Goal: Task Accomplishment & Management: Use online tool/utility

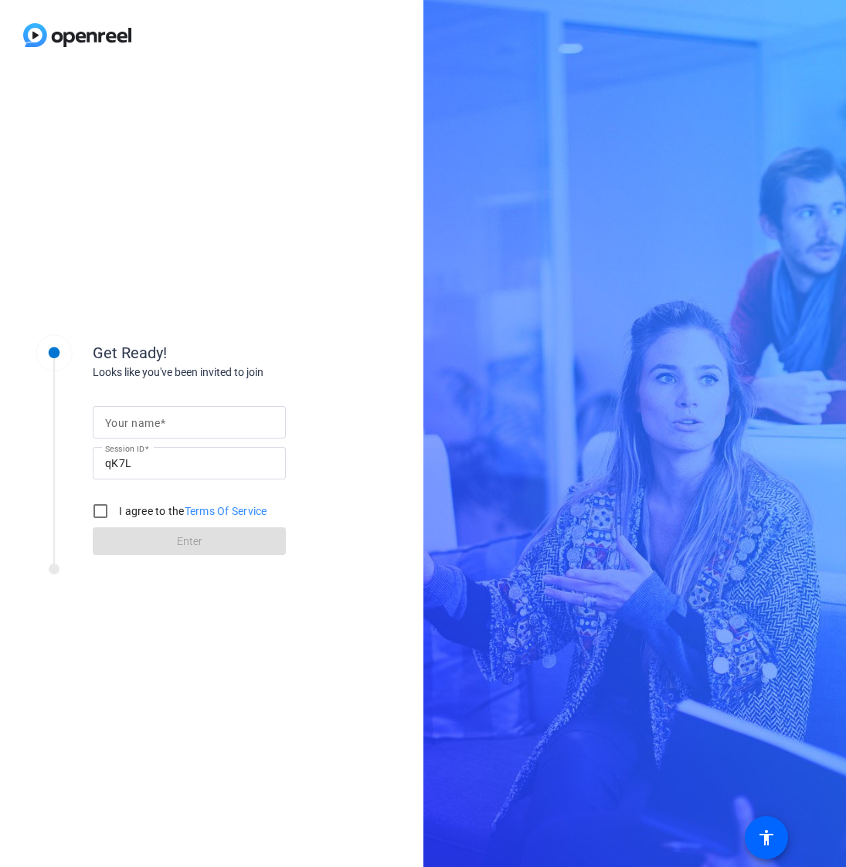
click at [195, 436] on div at bounding box center [189, 422] width 168 height 32
type input "[PERSON_NAME]"
click at [327, 348] on div "Get Ready!" at bounding box center [247, 352] width 309 height 23
click at [98, 509] on input "I agree to the Terms Of Service" at bounding box center [100, 511] width 31 height 31
checkbox input "true"
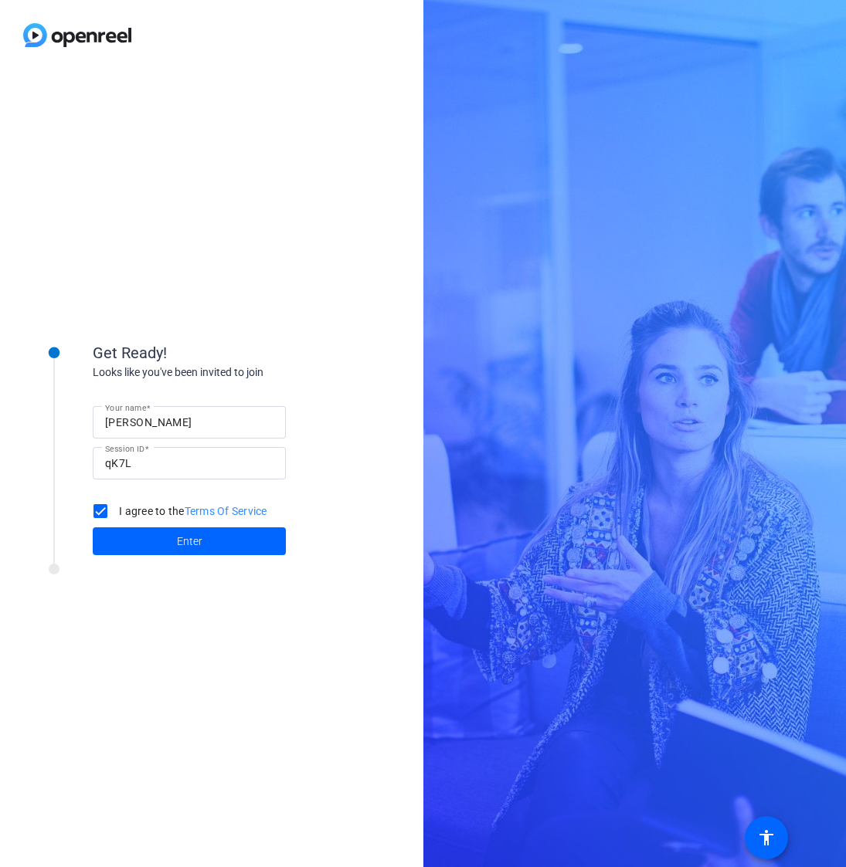
drag, startPoint x: 159, startPoint y: 540, endPoint x: 388, endPoint y: 406, distance: 264.8
click at [159, 540] on span at bounding box center [189, 541] width 193 height 37
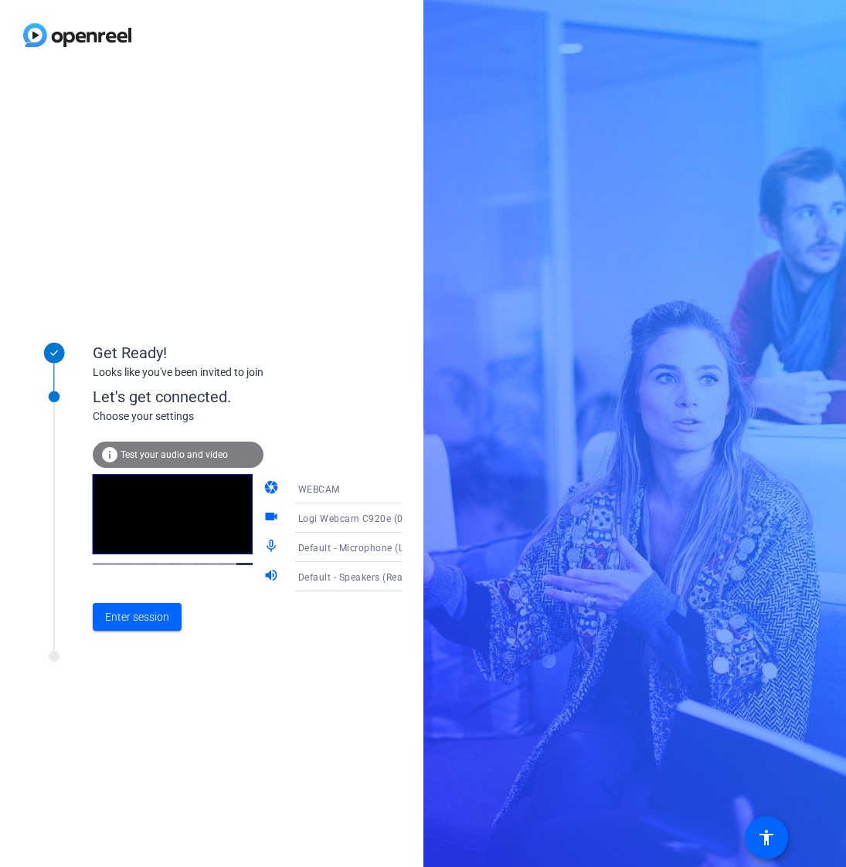
click at [408, 491] on icon at bounding box center [417, 489] width 19 height 19
click at [385, 491] on div at bounding box center [423, 433] width 846 height 867
click at [408, 492] on icon at bounding box center [417, 489] width 19 height 19
click at [389, 449] on div at bounding box center [423, 433] width 846 height 867
click at [141, 613] on span "Enter session" at bounding box center [137, 617] width 64 height 16
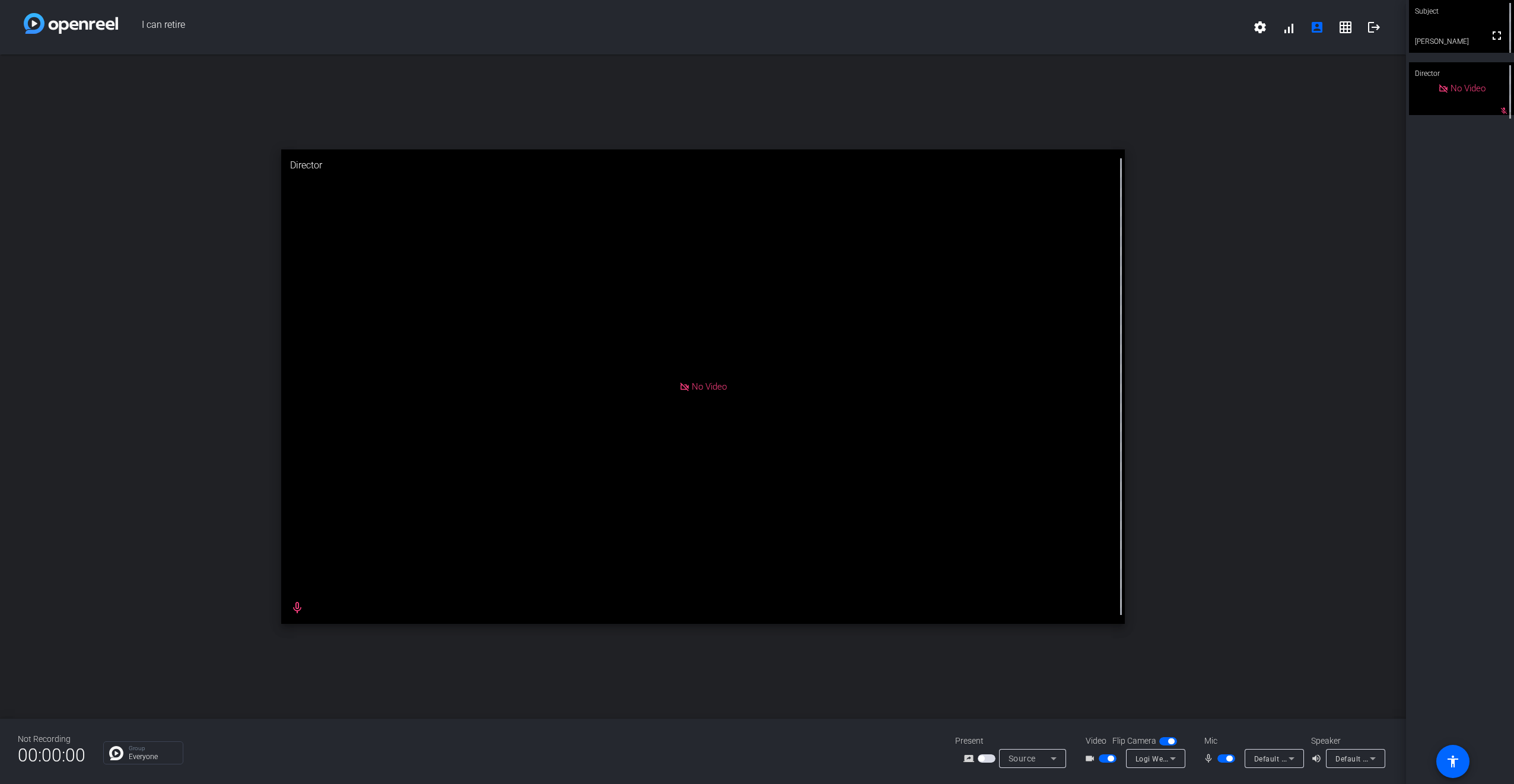
click at [1106, 762] on mat-slide-toggle at bounding box center [1108, 758] width 20 height 12
click at [1107, 760] on span "button" at bounding box center [1107, 758] width 18 height 8
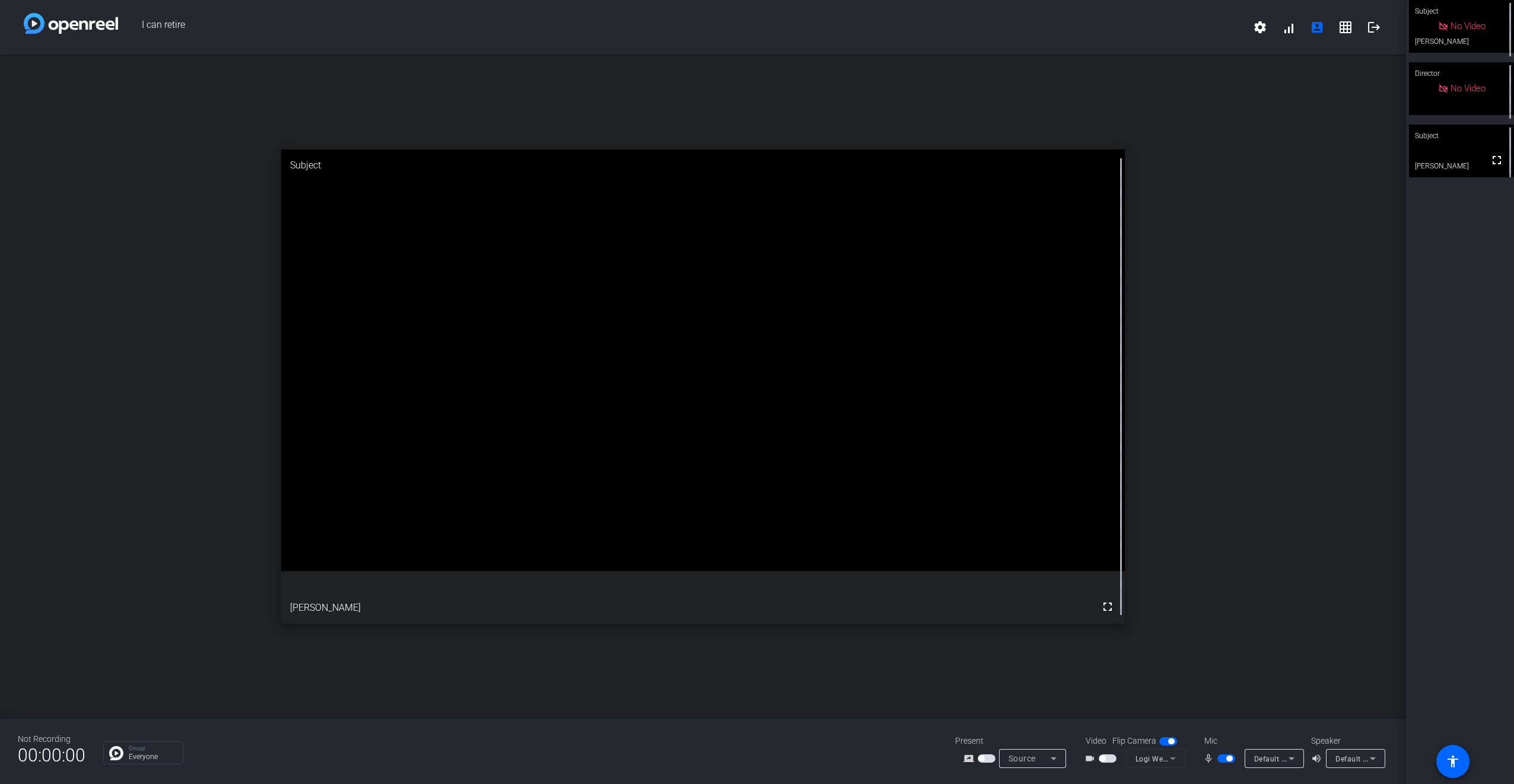
click at [1227, 759] on span "button" at bounding box center [1230, 759] width 6 height 6
click at [1222, 756] on span "button" at bounding box center [1221, 759] width 6 height 6
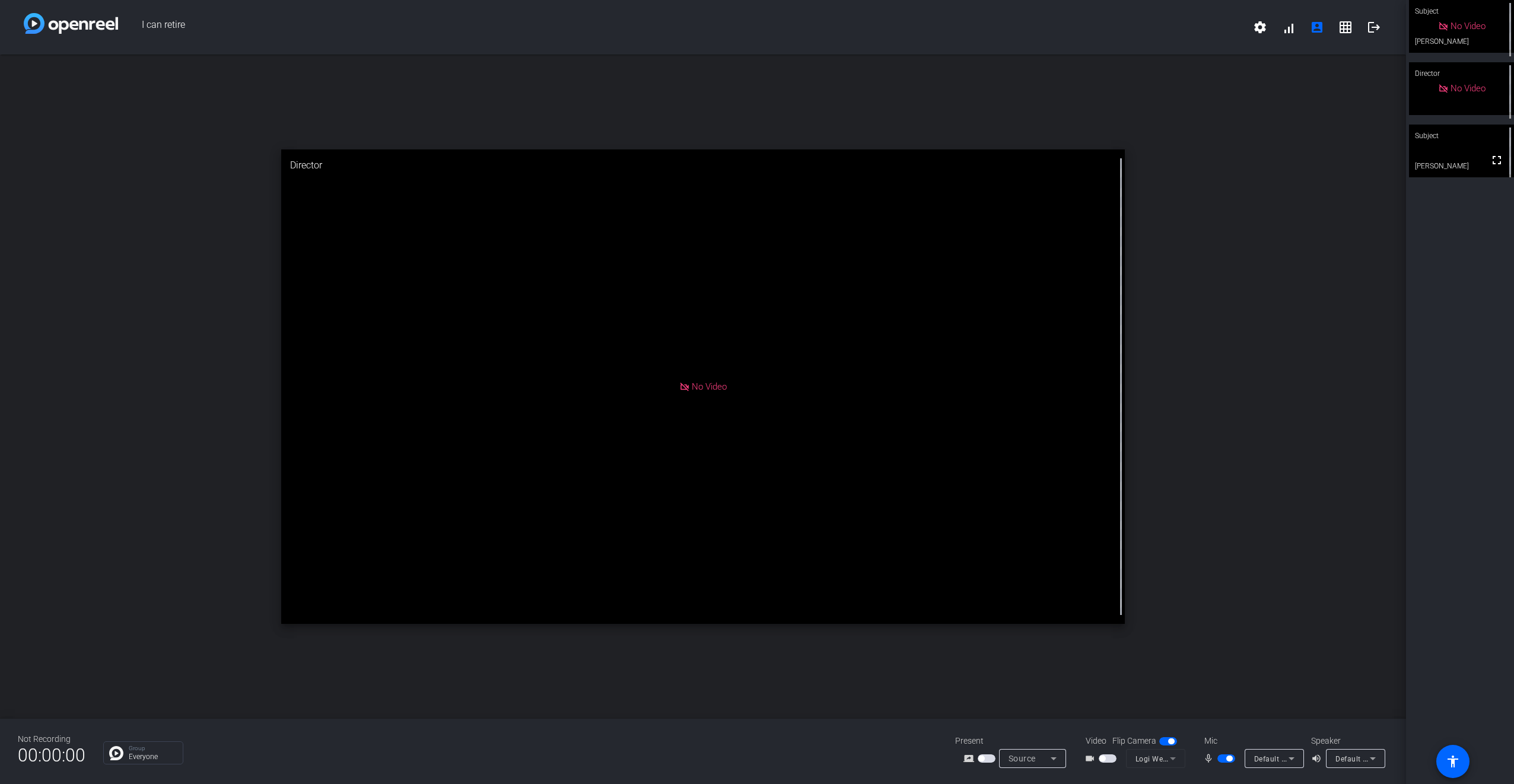
click at [1227, 759] on span "button" at bounding box center [1230, 759] width 6 height 6
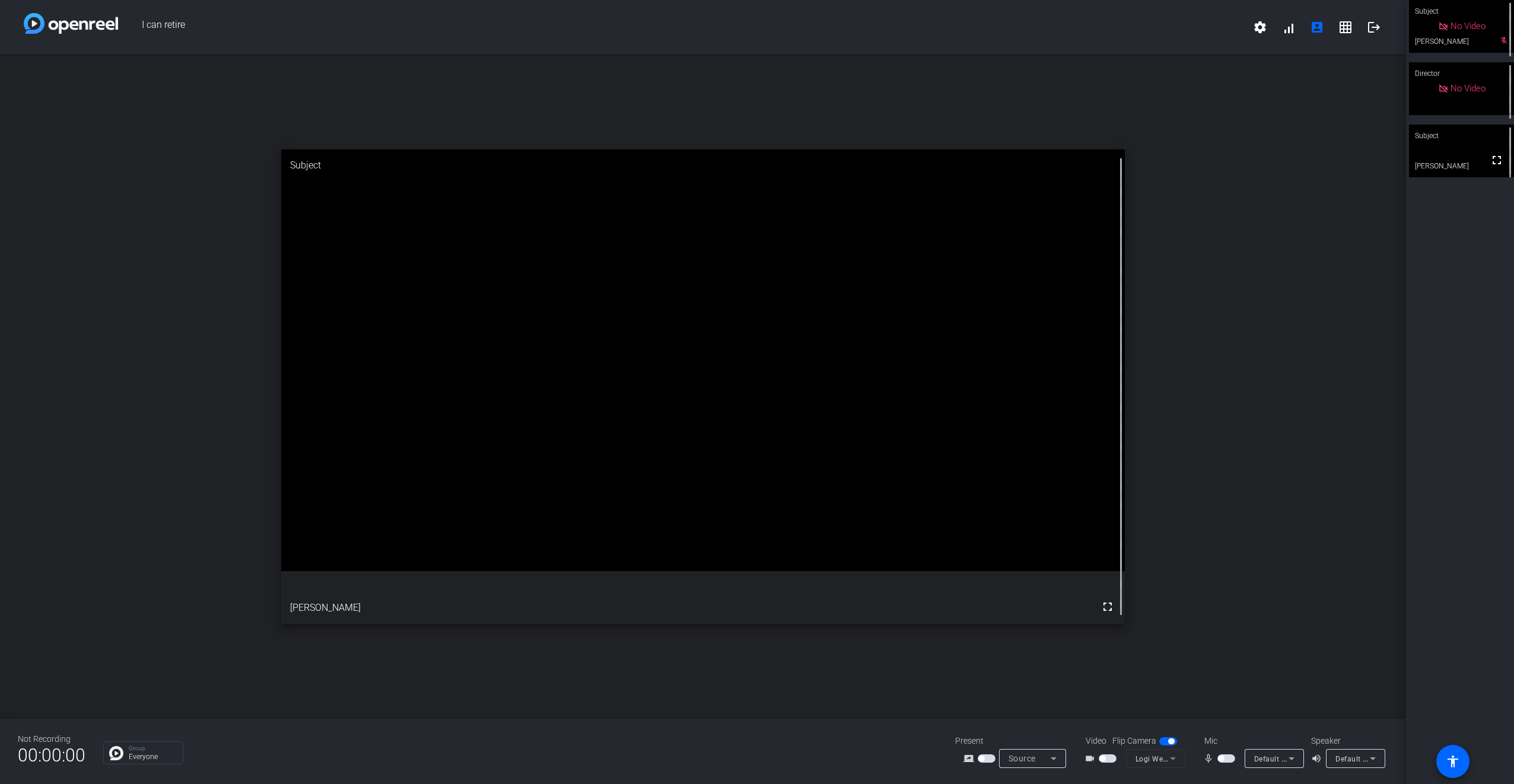
click at [1224, 759] on span "button" at bounding box center [1226, 758] width 18 height 8
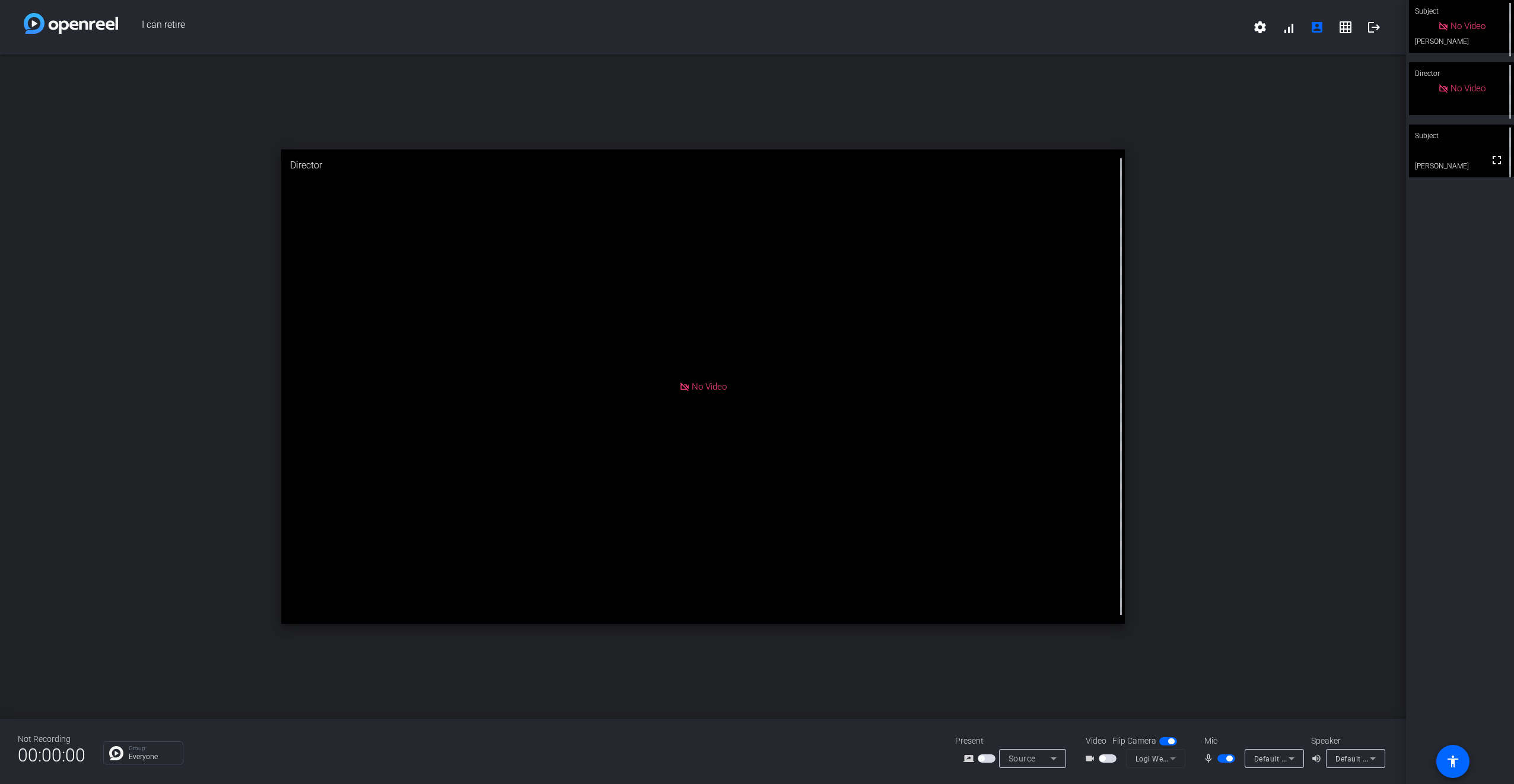
click at [1227, 757] on span "button" at bounding box center [1230, 759] width 6 height 6
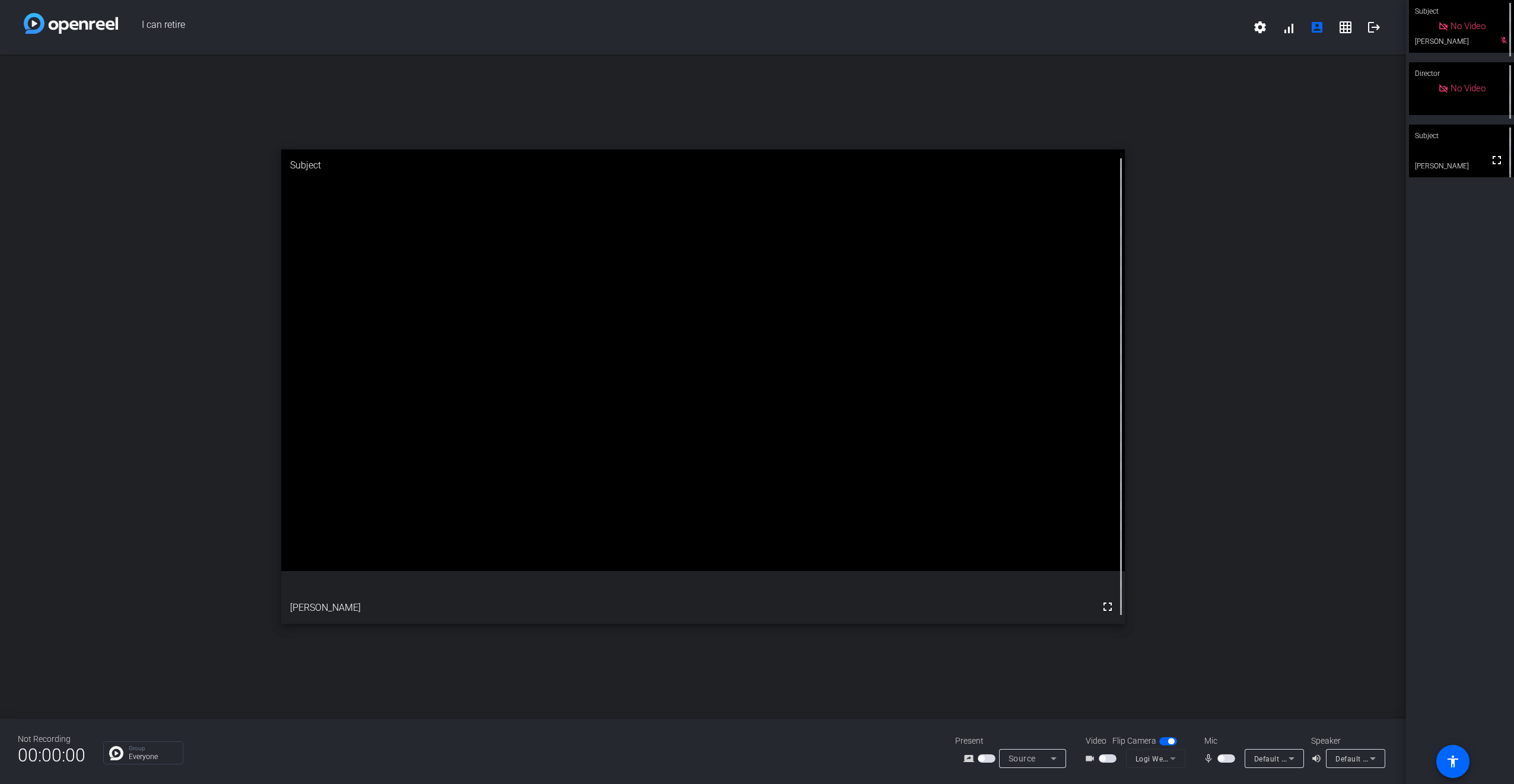
click at [1229, 759] on span "button" at bounding box center [1226, 758] width 18 height 8
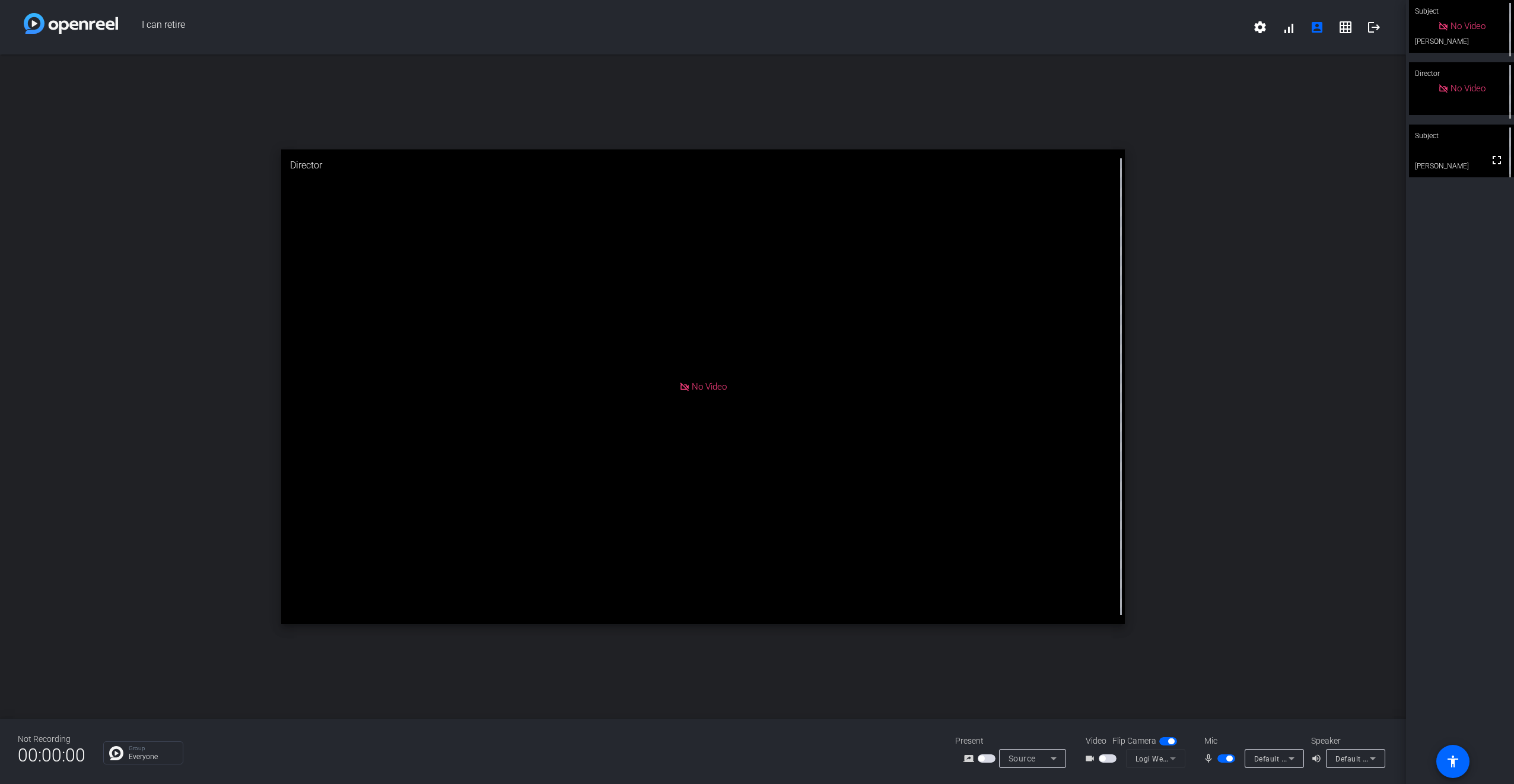
click at [1227, 759] on span "button" at bounding box center [1230, 759] width 6 height 6
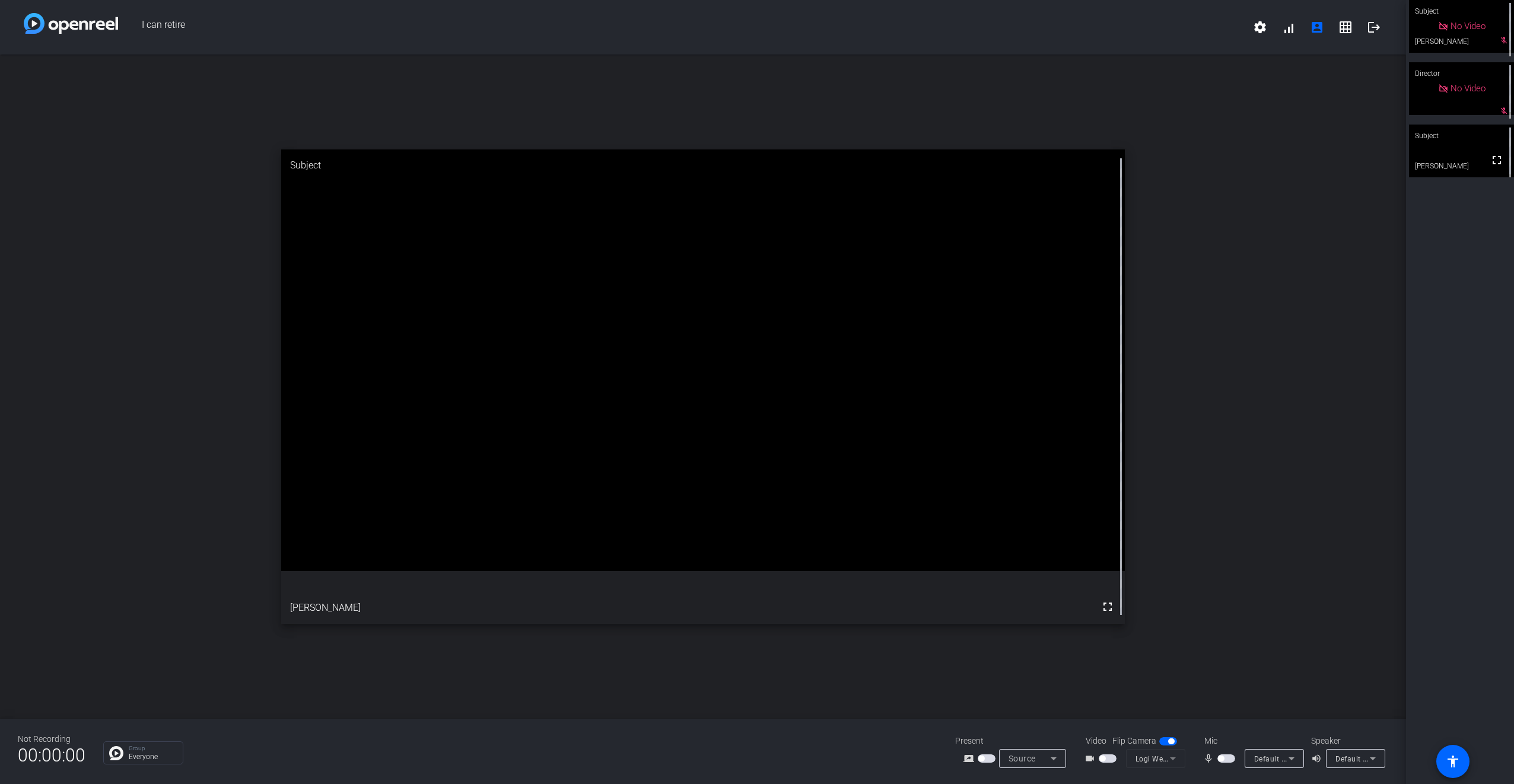
click at [1224, 757] on span "button" at bounding box center [1221, 759] width 6 height 6
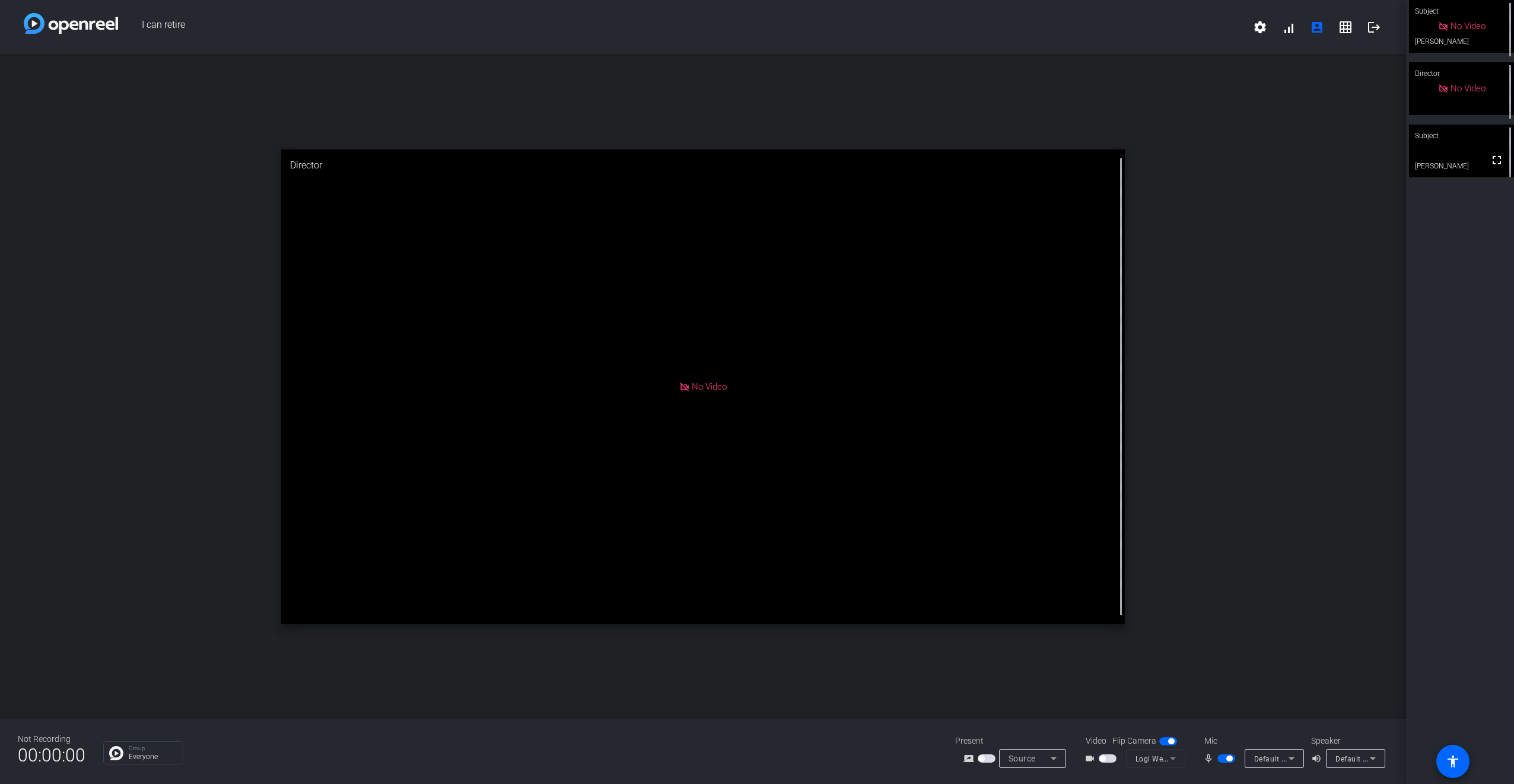
click at [1229, 759] on span "button" at bounding box center [1230, 759] width 6 height 6
click at [1227, 757] on span "button" at bounding box center [1226, 758] width 18 height 8
click at [1227, 757] on span "button" at bounding box center [1230, 759] width 6 height 6
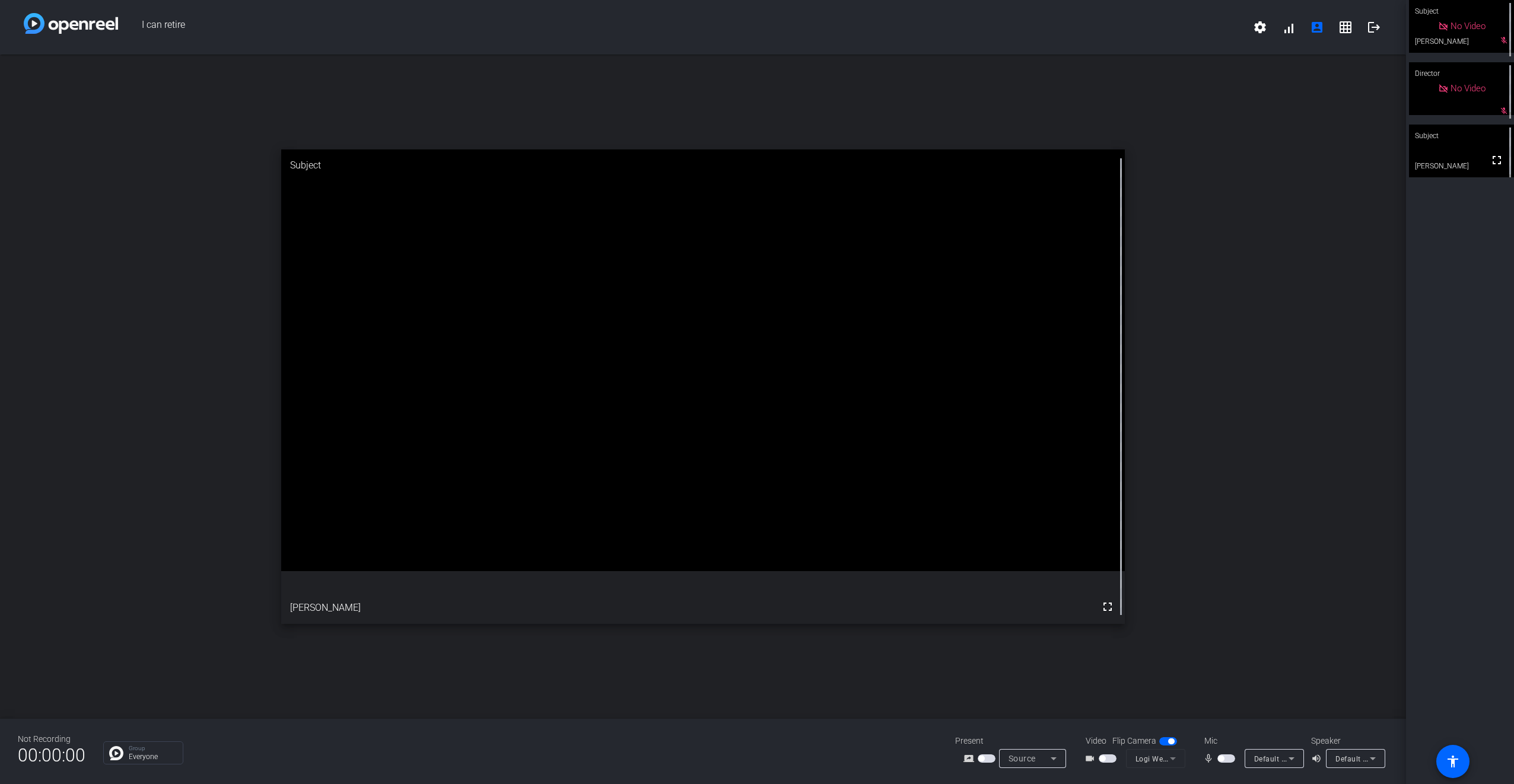
click at [1227, 759] on span "button" at bounding box center [1226, 758] width 18 height 8
click at [1227, 759] on span "button" at bounding box center [1230, 759] width 6 height 6
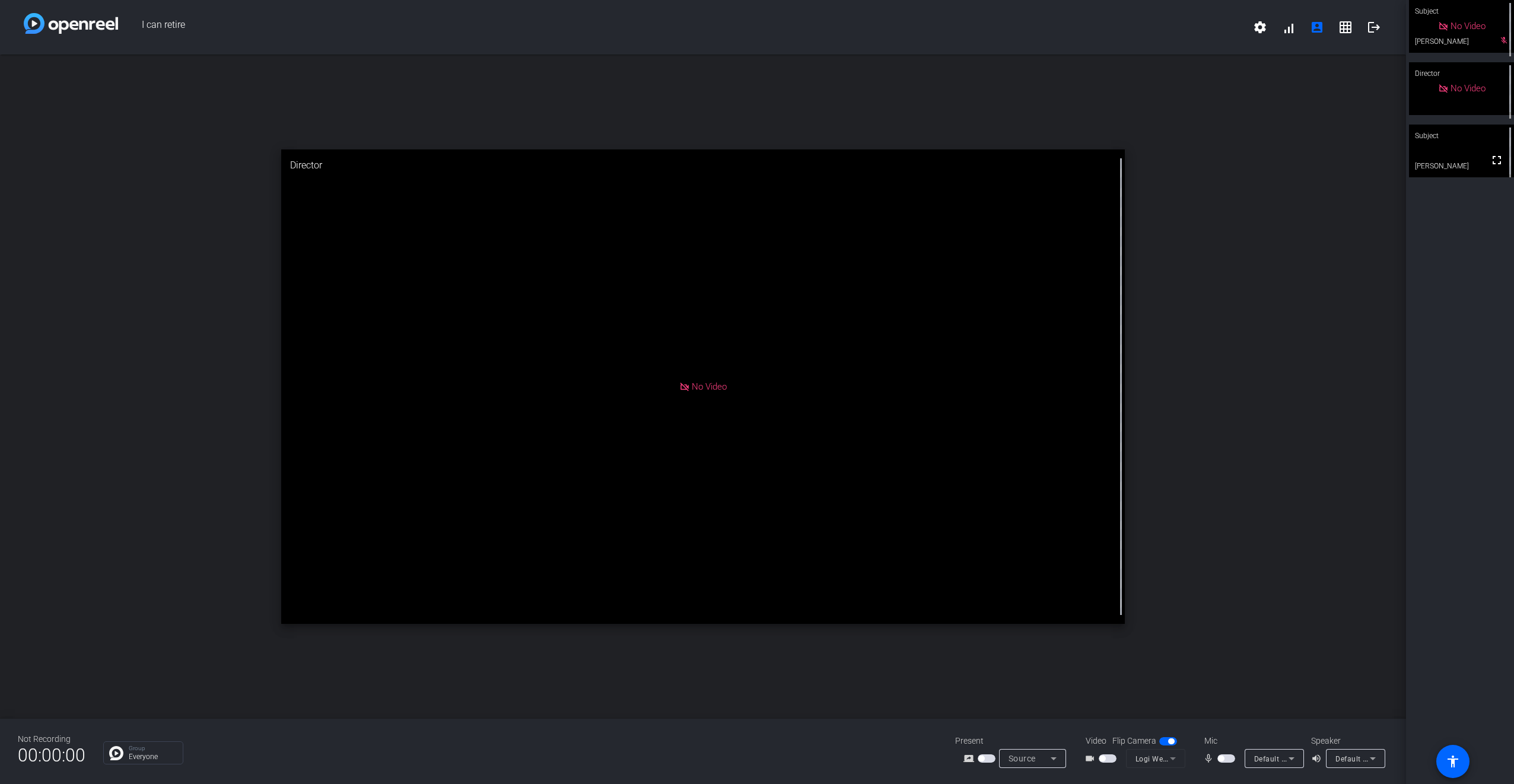
click at [1228, 756] on span "button" at bounding box center [1226, 758] width 18 height 8
